Goal: Complete application form

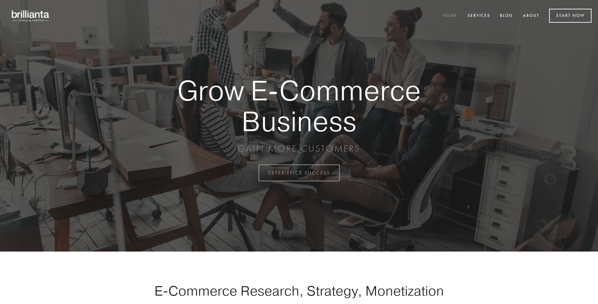
scroll to position [1697, 0]
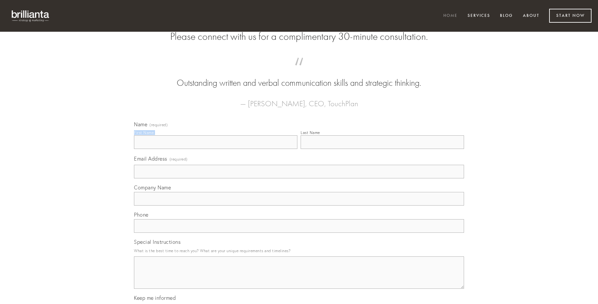
type input "Miss [PERSON_NAME]"
click at [382, 149] on input "Last Name" at bounding box center [382, 142] width 163 height 14
type input "Miss [PERSON_NAME]"
click at [299, 178] on input "Email Address (required)" at bounding box center [299, 172] width 330 height 14
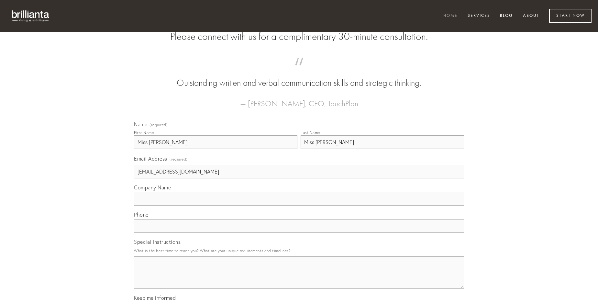
type input "[EMAIL_ADDRESS][DOMAIN_NAME]"
click at [299, 206] on input "Company Name" at bounding box center [299, 199] width 330 height 14
type input "repellat"
click at [299, 233] on input "text" at bounding box center [299, 226] width 330 height 14
click at [299, 278] on textarea "Special Instructions" at bounding box center [299, 272] width 330 height 32
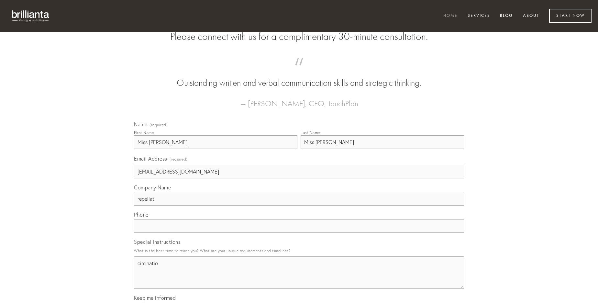
type textarea "ciminatio"
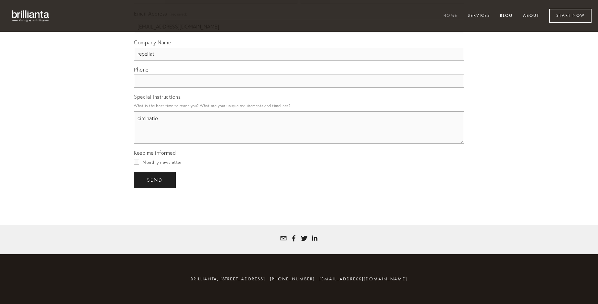
click at [155, 180] on span "send" at bounding box center [155, 180] width 16 height 6
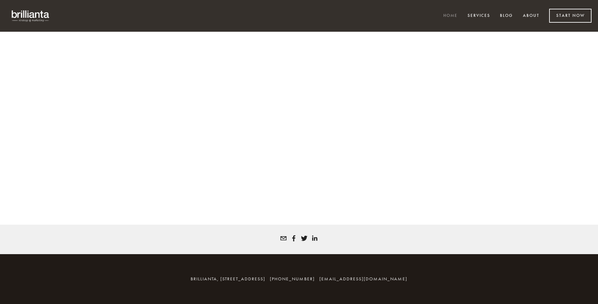
scroll to position [1688, 0]
